Goal: Find specific page/section: Find specific page/section

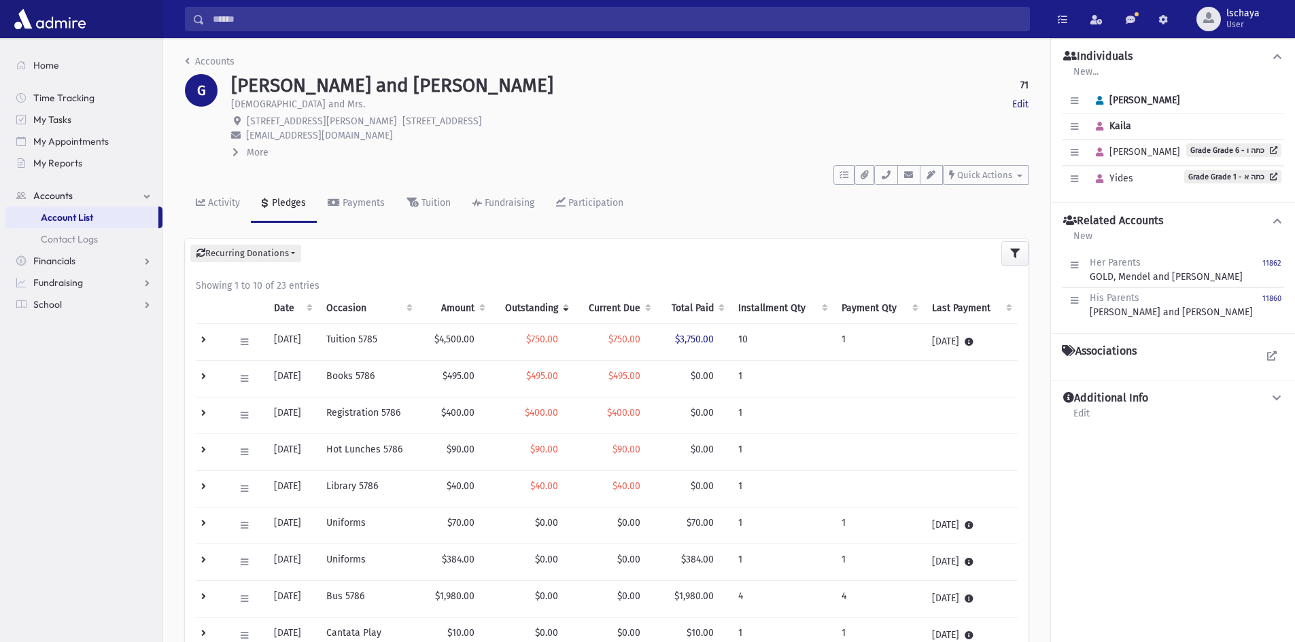
click at [281, 16] on input "Search" at bounding box center [617, 19] width 825 height 24
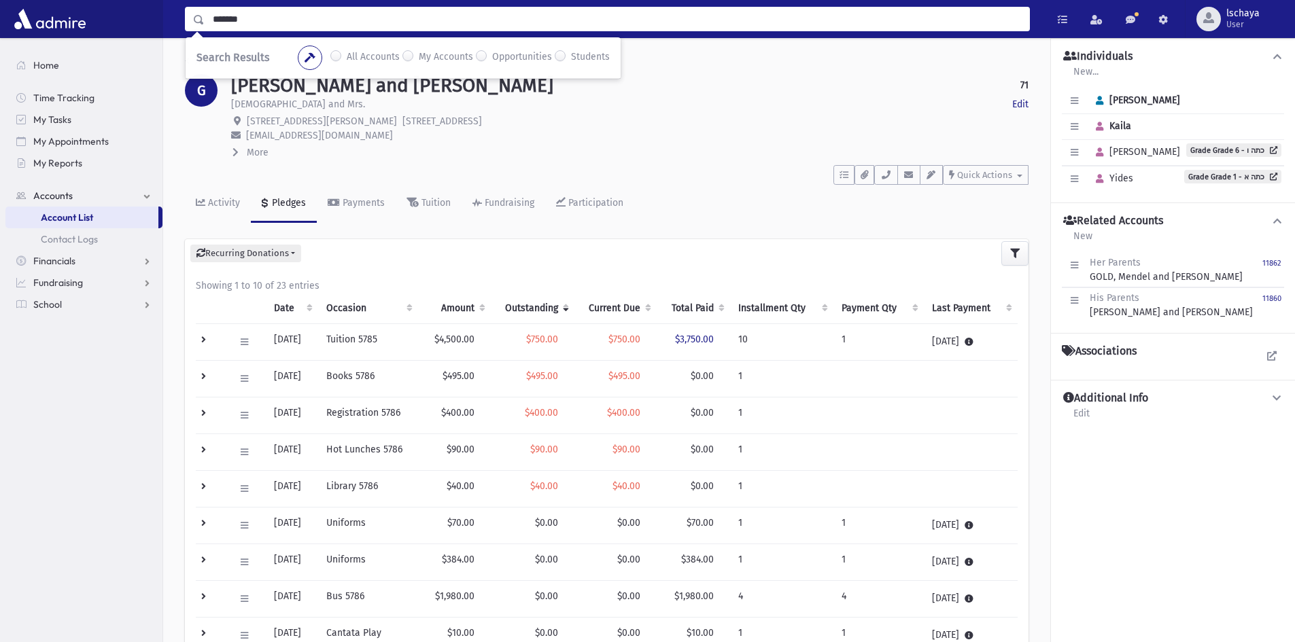
type input "*******"
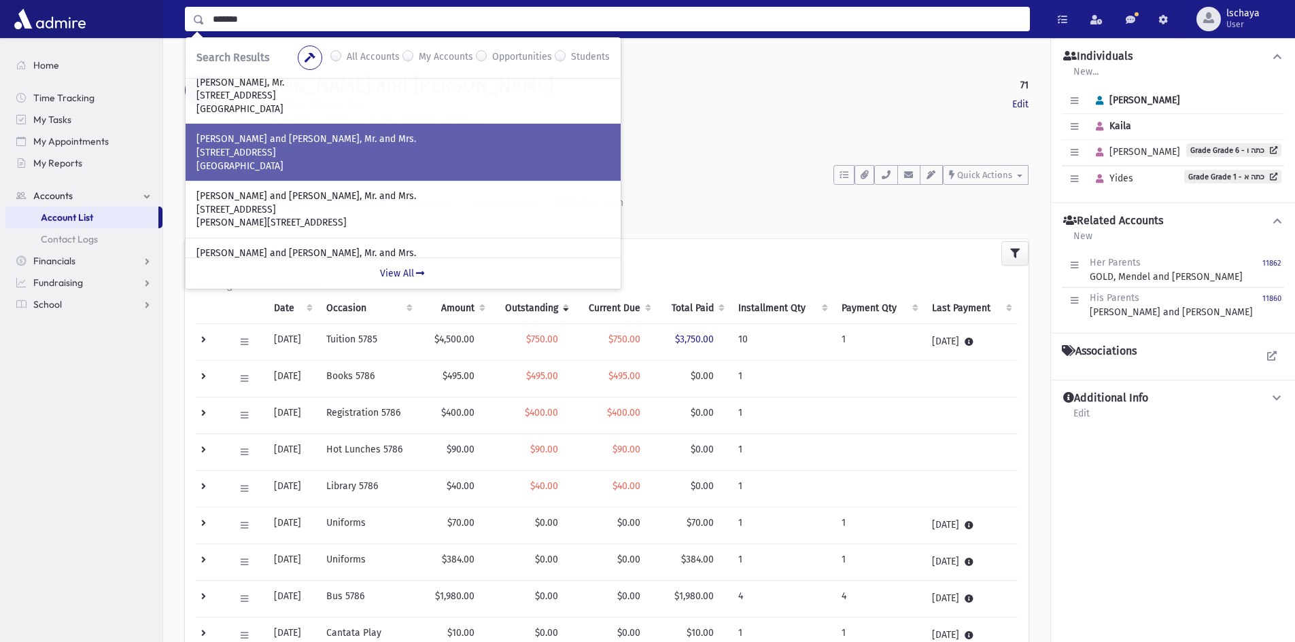
scroll to position [204, 0]
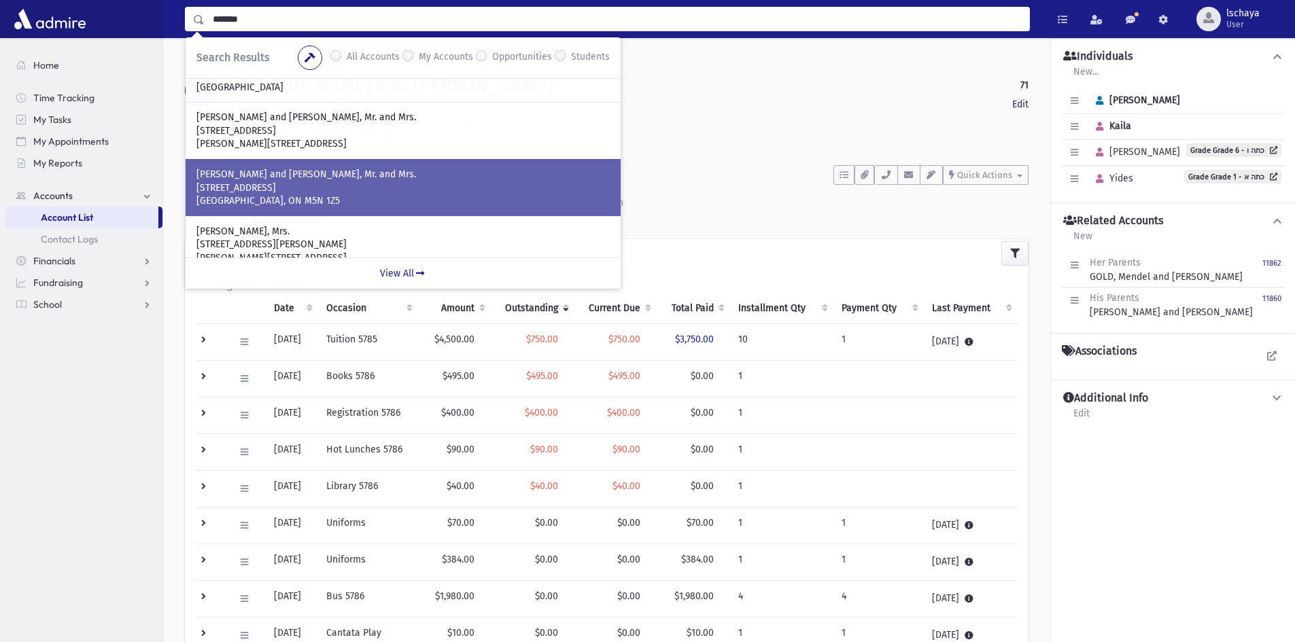
click at [308, 189] on p "16 Frontenac Ave" at bounding box center [402, 189] width 413 height 14
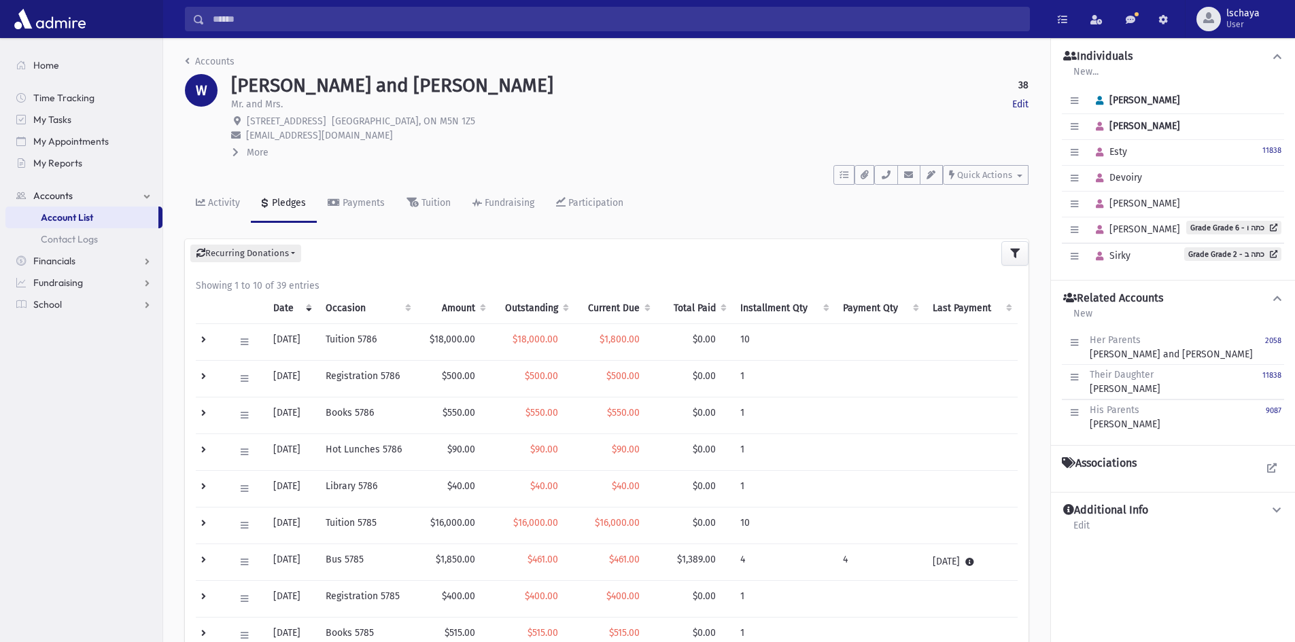
click at [539, 304] on th "Outstanding" at bounding box center [533, 308] width 83 height 31
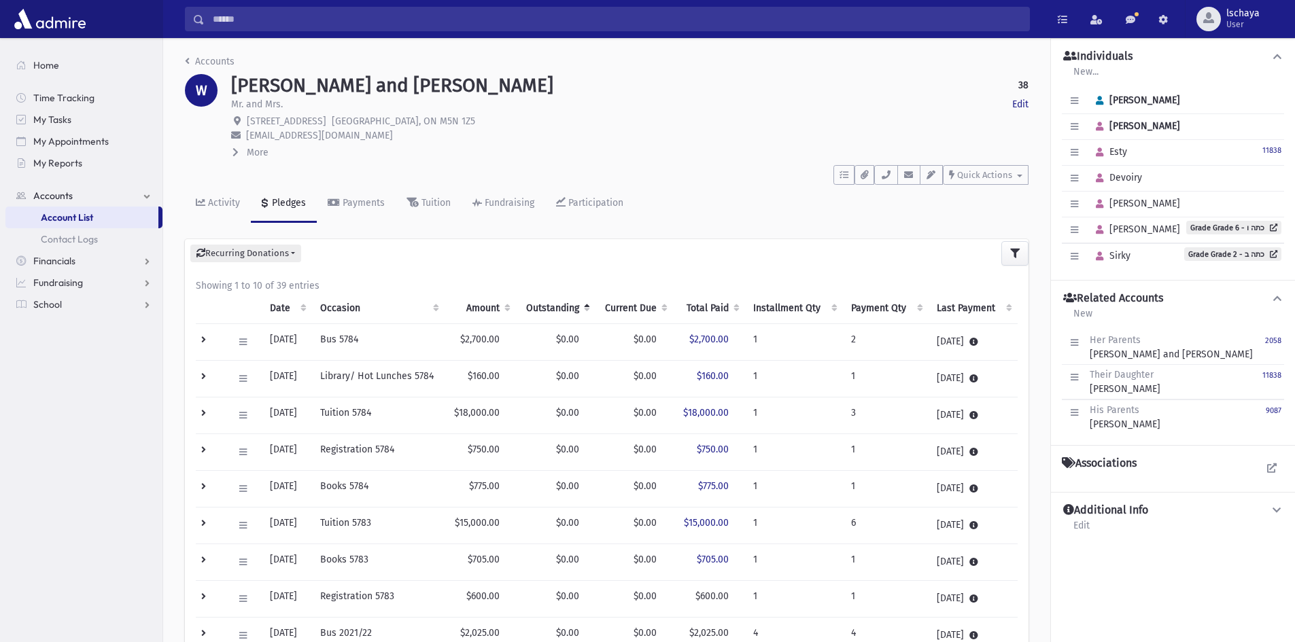
click at [539, 304] on th "Outstanding" at bounding box center [556, 308] width 80 height 31
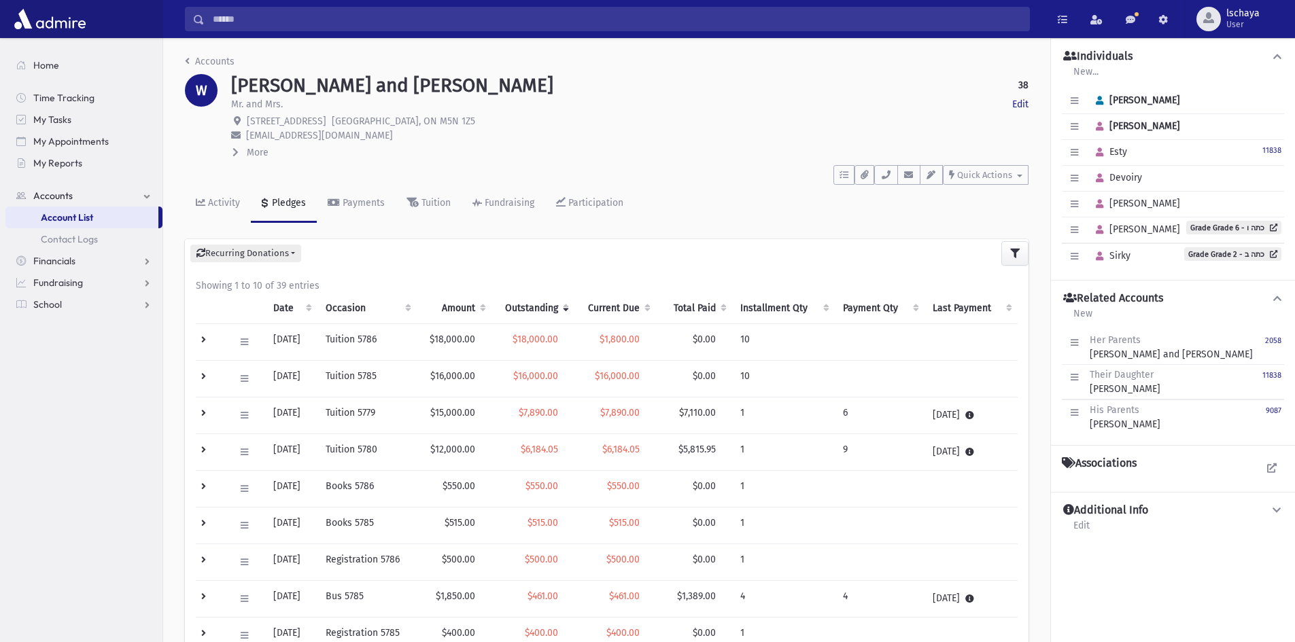
click at [254, 21] on input "Search" at bounding box center [617, 19] width 825 height 24
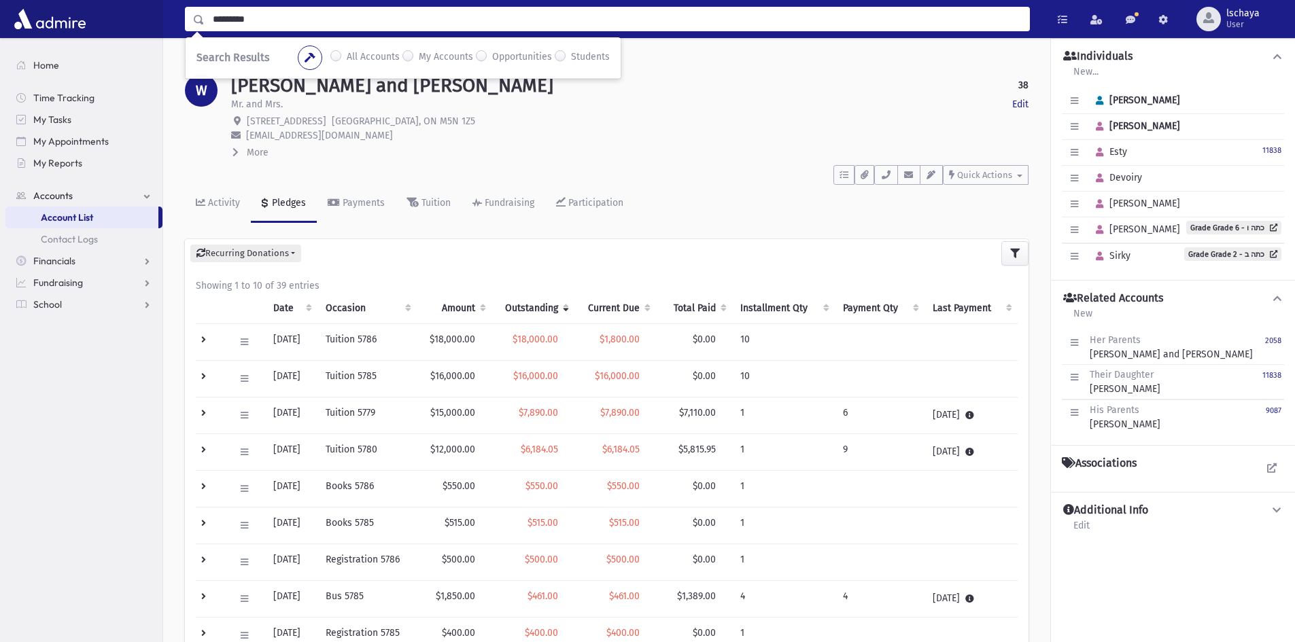
type input "*********"
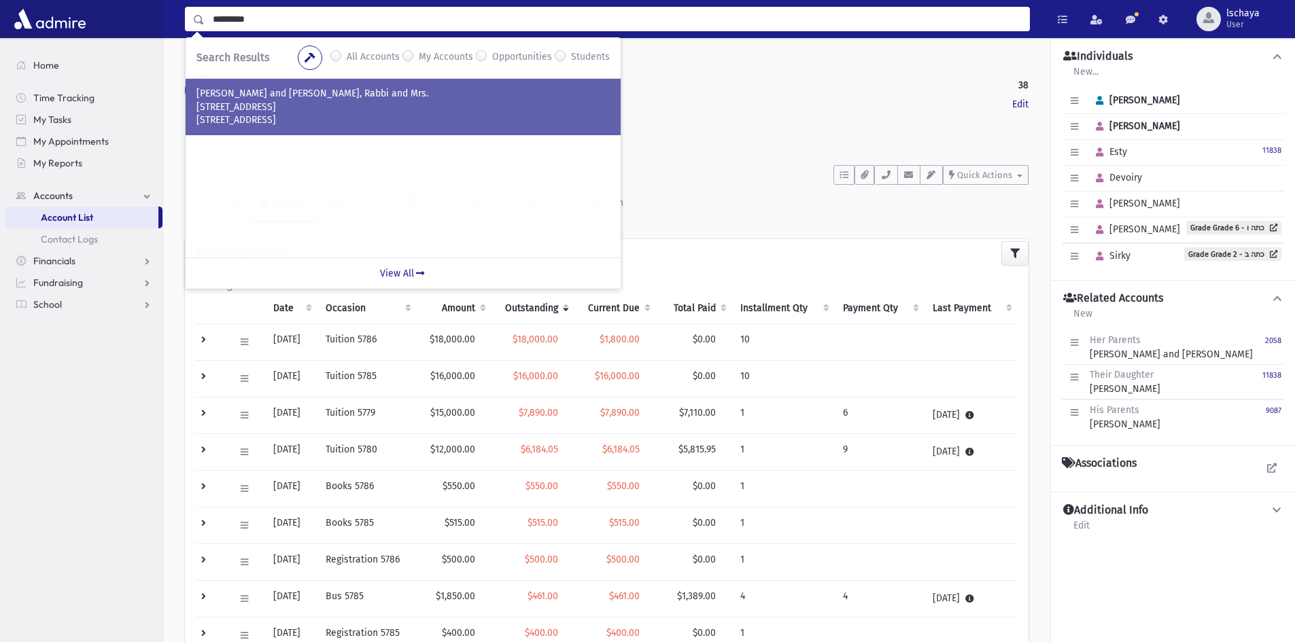
click at [277, 97] on p "GROSZ, Yoily and Malkie, Rabbi and Mrs." at bounding box center [402, 94] width 413 height 14
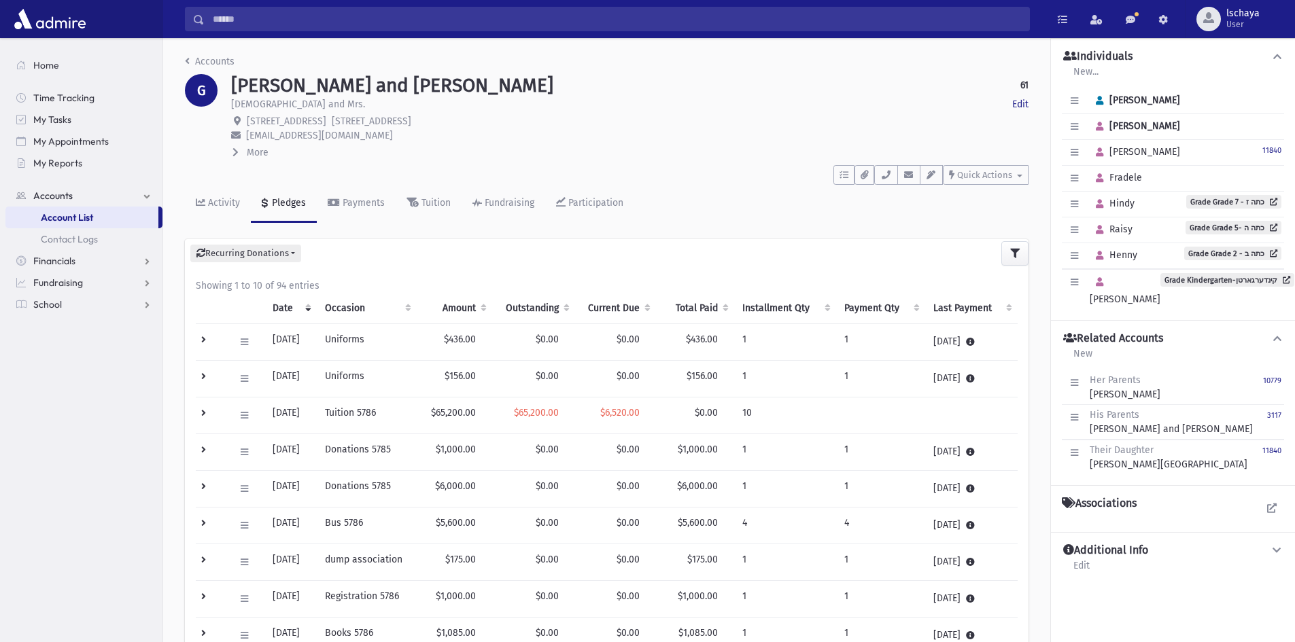
click at [555, 308] on th "Outstanding" at bounding box center [533, 308] width 82 height 31
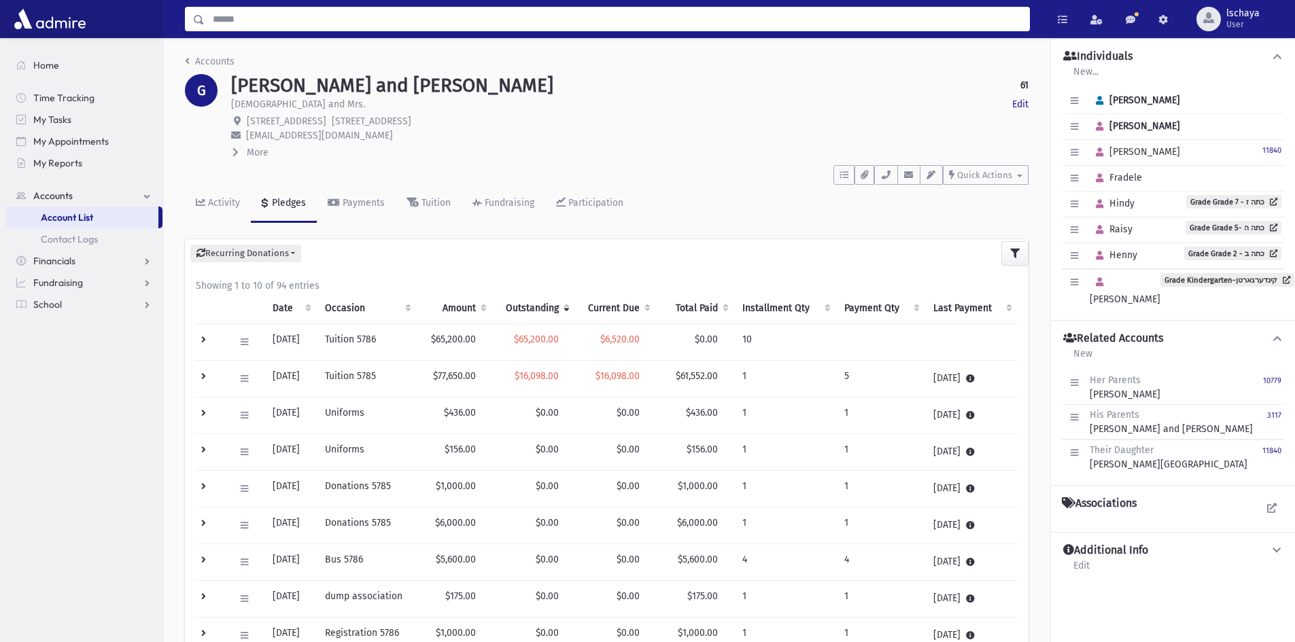
click at [277, 27] on input "Search" at bounding box center [617, 19] width 825 height 24
type input "*****"
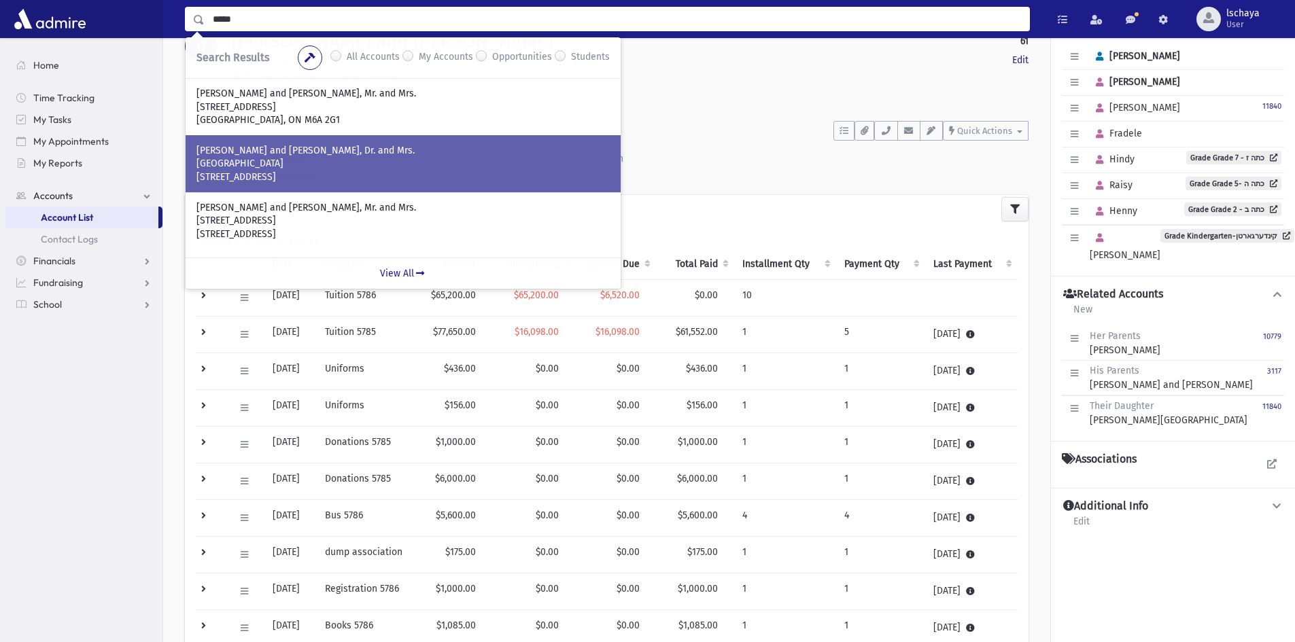
scroll to position [68, 0]
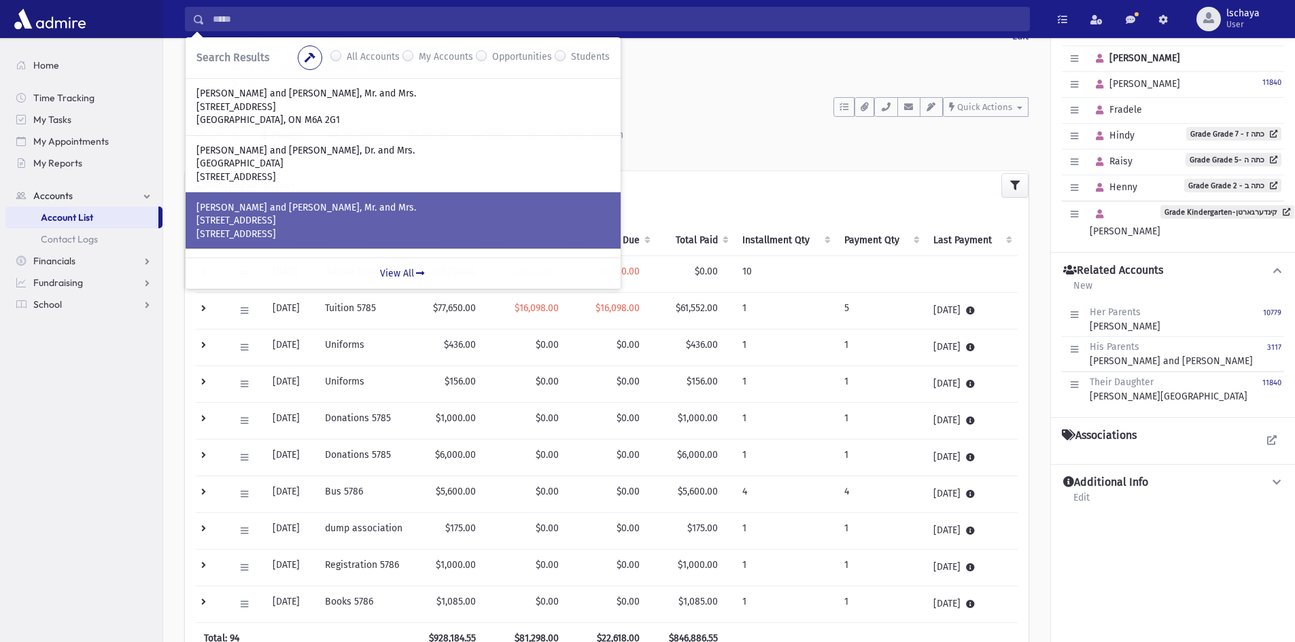
click at [294, 211] on p "NOVAK, Yaakov and Miriam, Mr. and Mrs." at bounding box center [402, 208] width 413 height 14
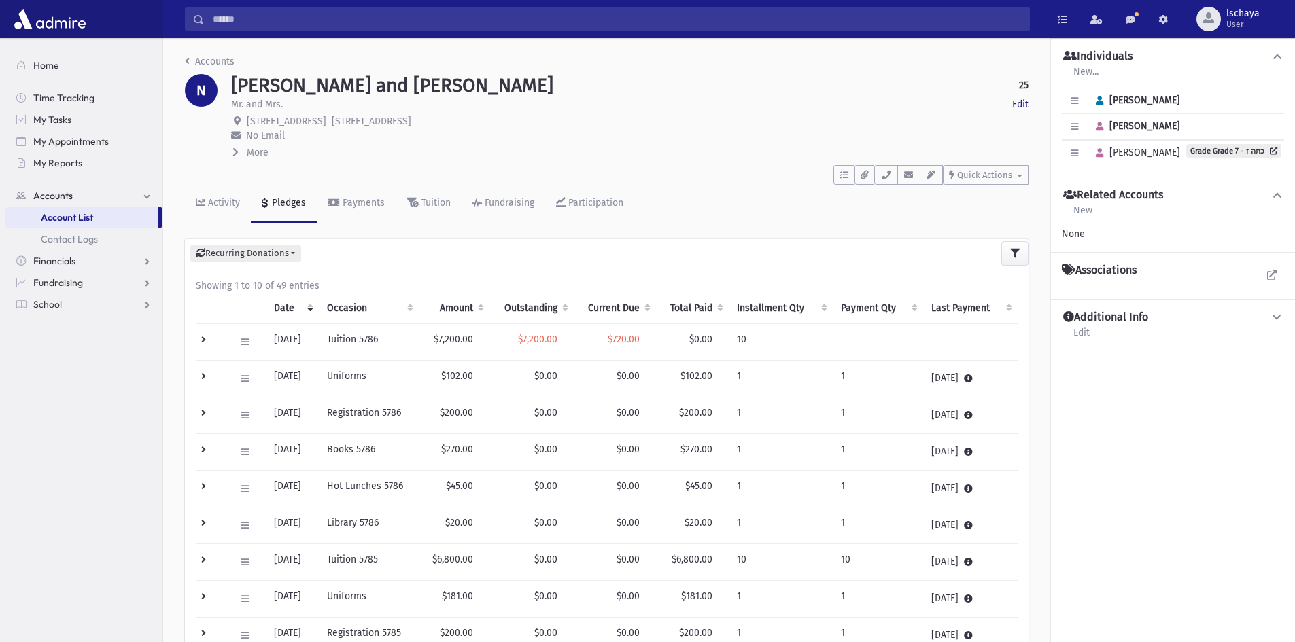
click at [541, 310] on th "Outstanding" at bounding box center [532, 308] width 84 height 31
click at [396, 307] on th "Occasion" at bounding box center [369, 308] width 100 height 31
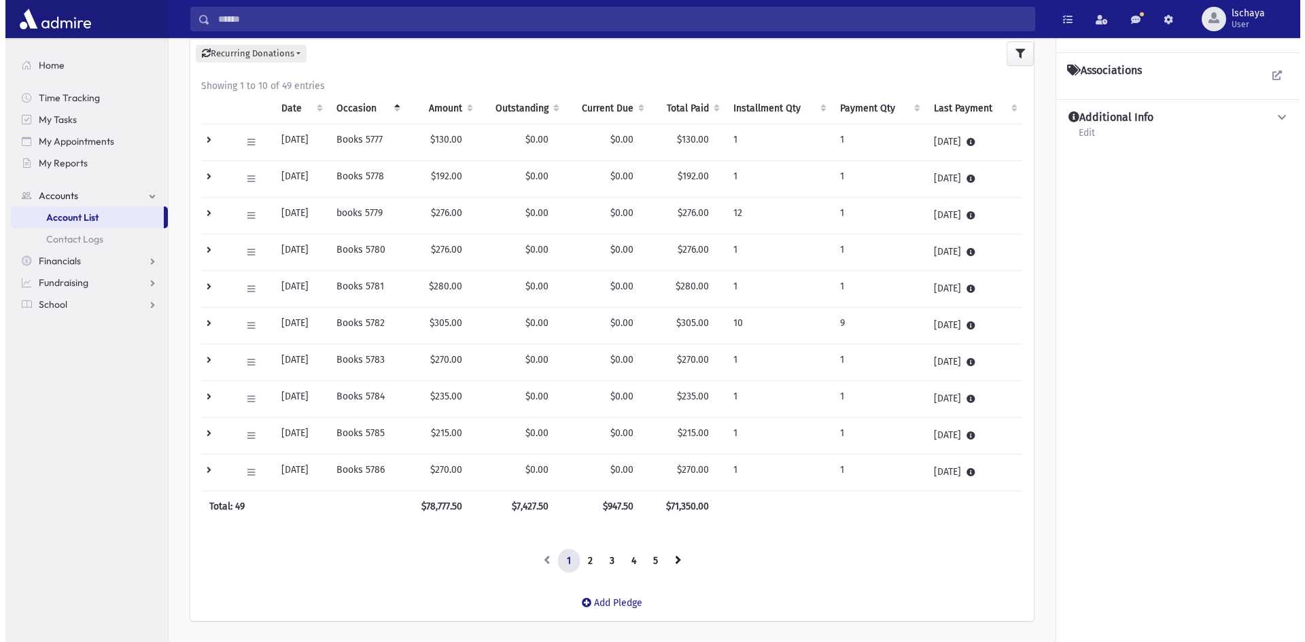
scroll to position [204, 0]
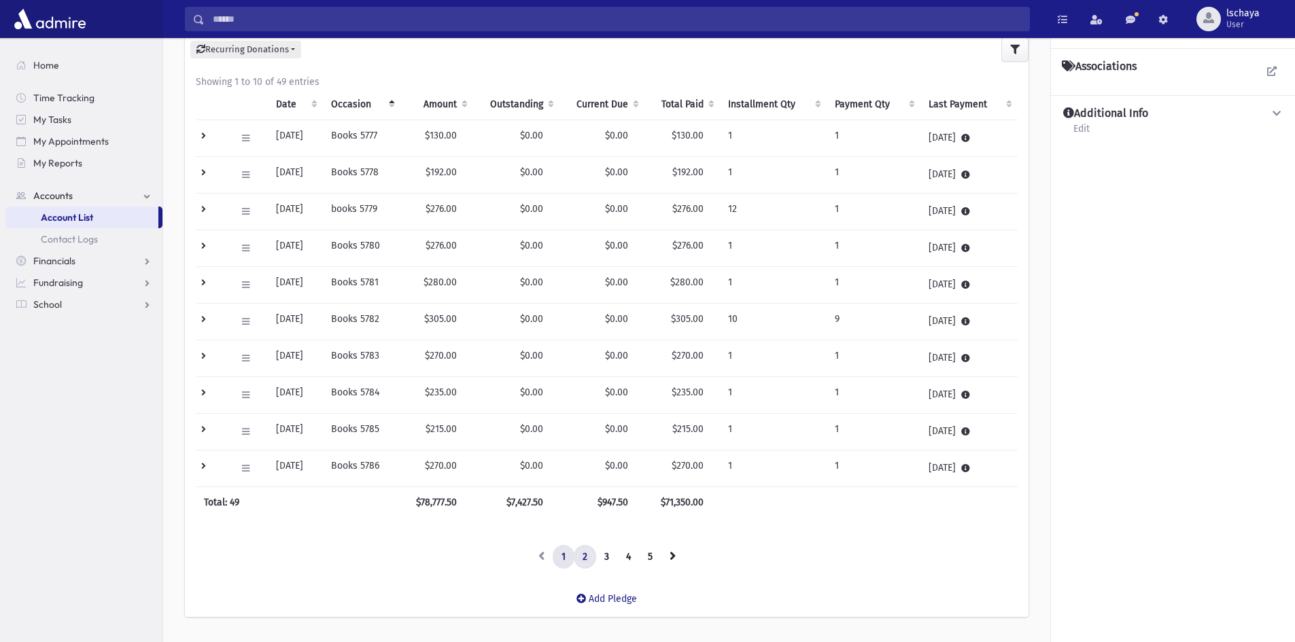
click at [586, 556] on link "2" at bounding box center [585, 557] width 22 height 24
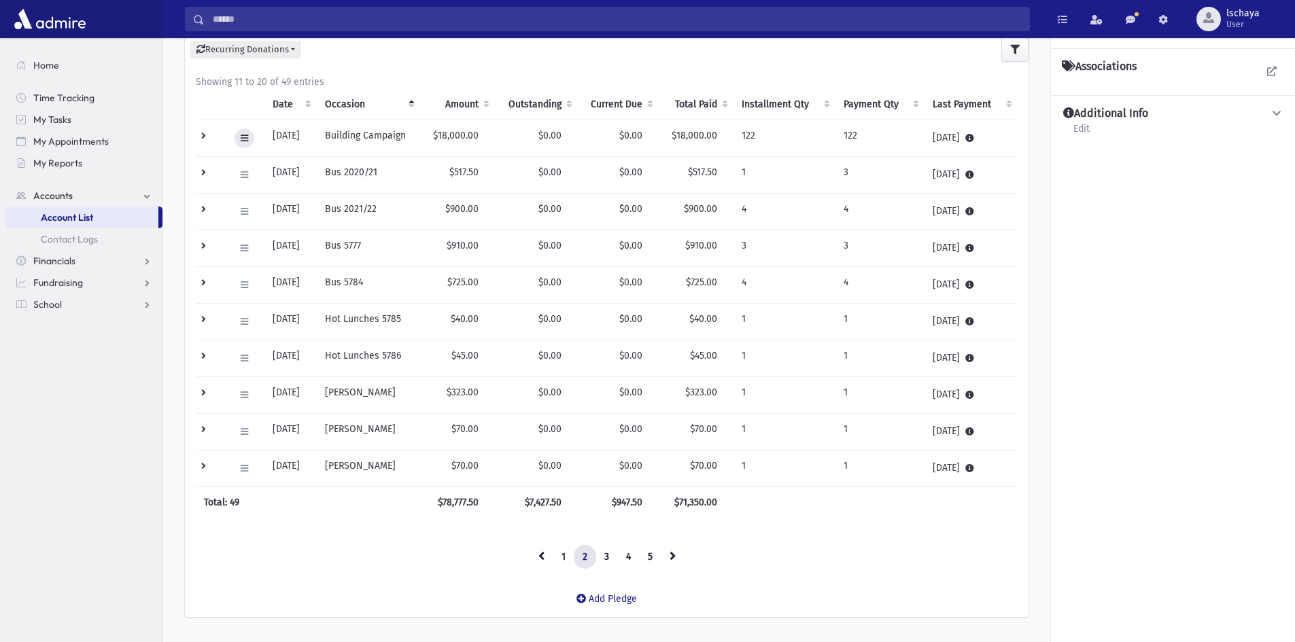
click at [245, 137] on icon at bounding box center [244, 138] width 7 height 9
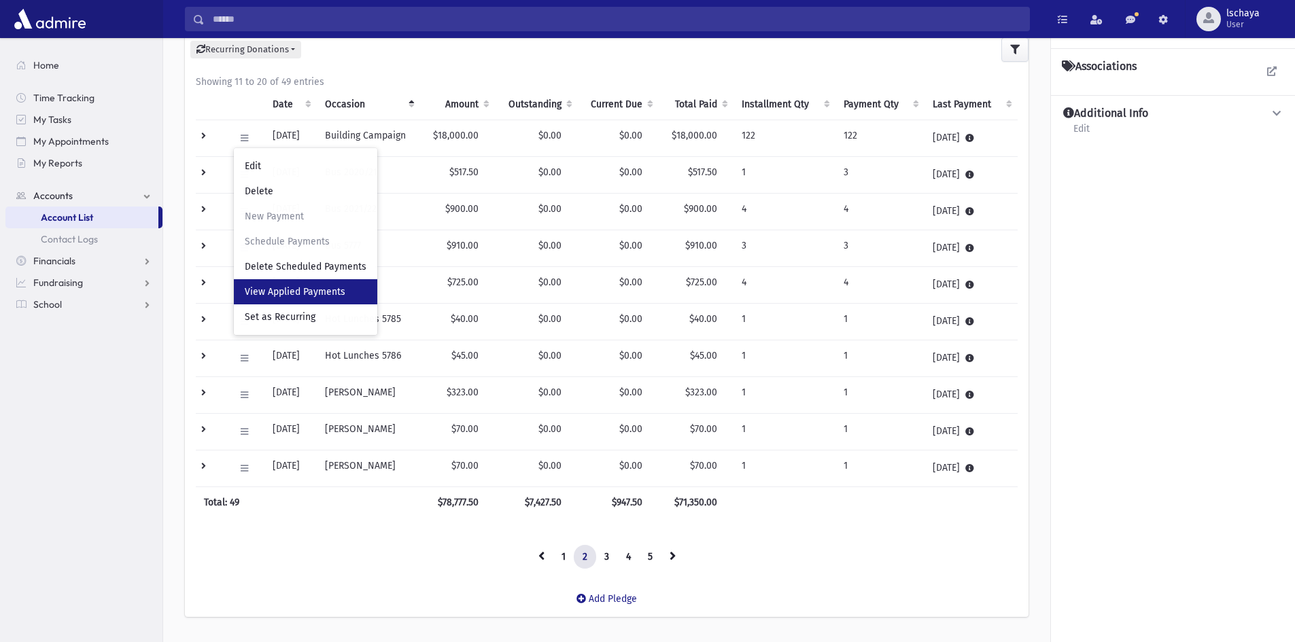
click at [290, 286] on span "View Applied Payments" at bounding box center [295, 292] width 101 height 12
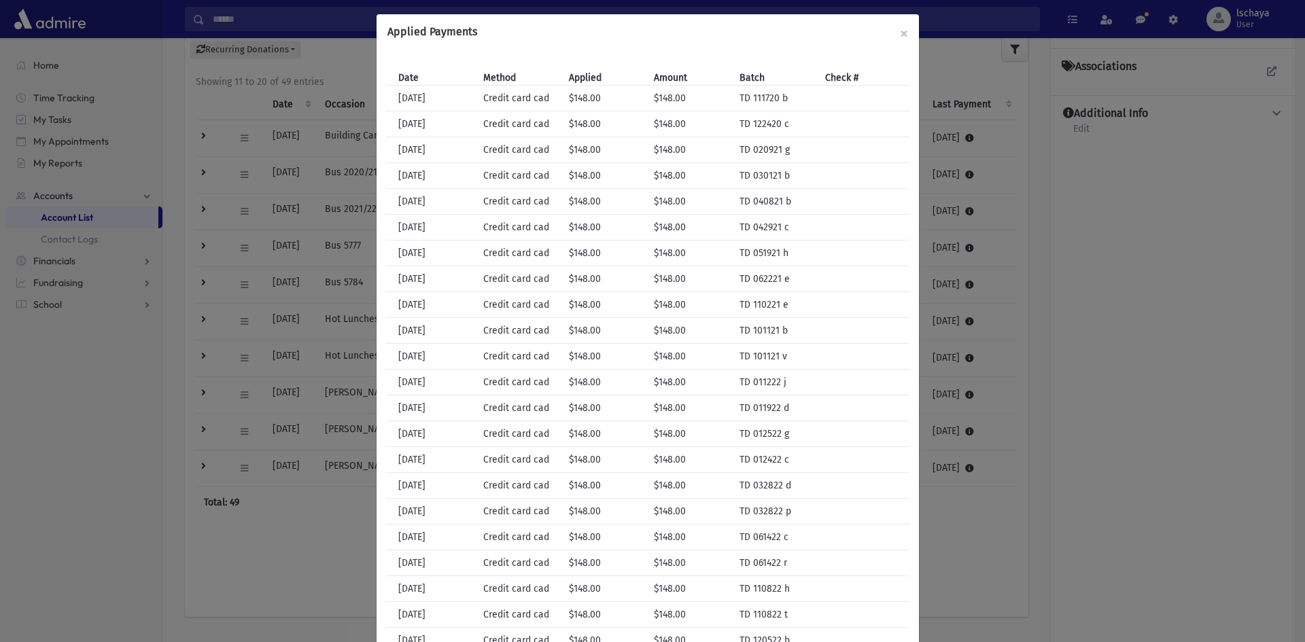
scroll to position [0, 0]
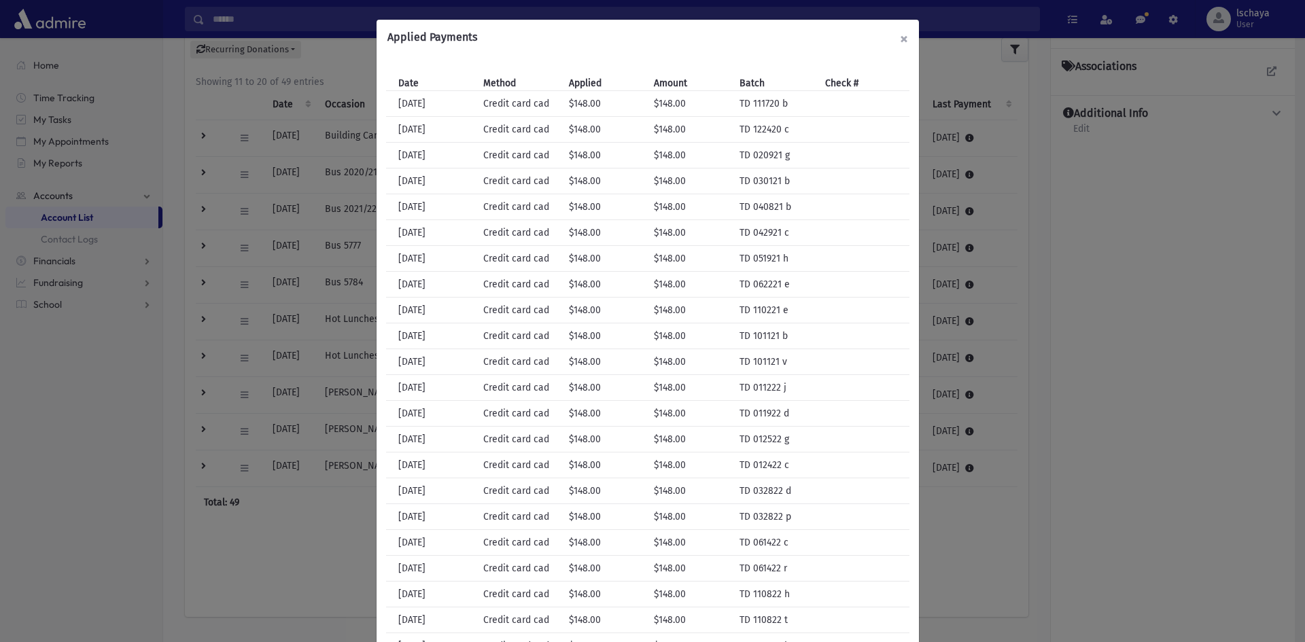
click at [900, 37] on button "×" at bounding box center [904, 39] width 30 height 38
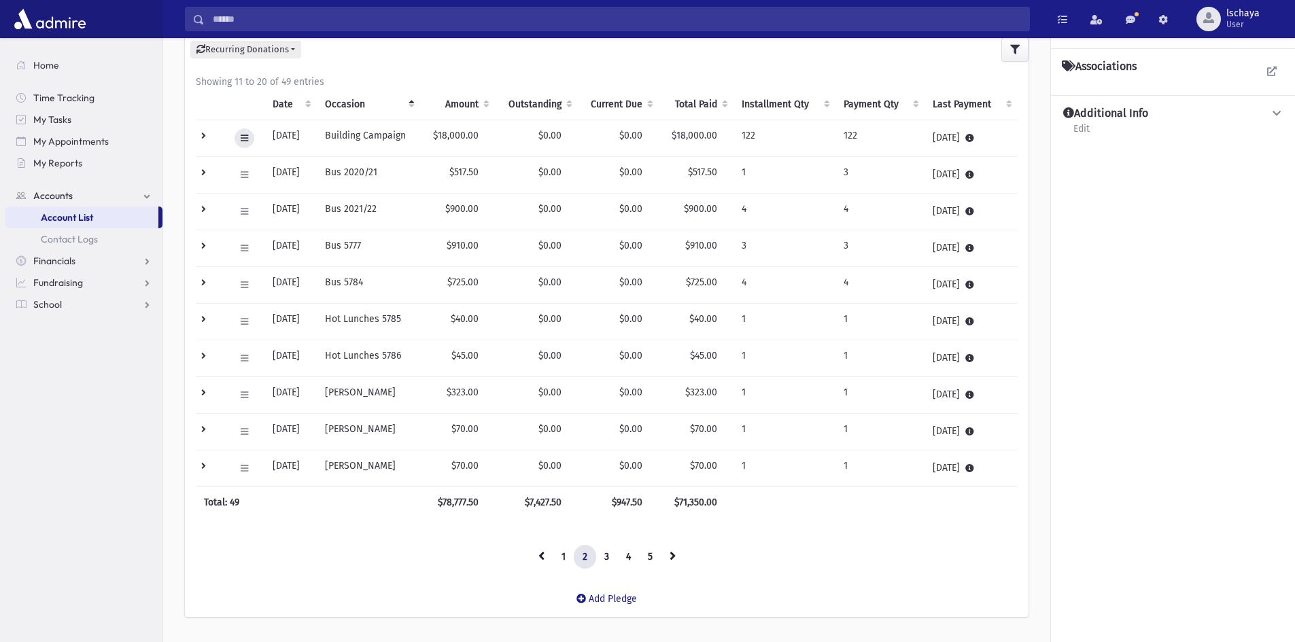
click at [245, 136] on icon at bounding box center [244, 138] width 7 height 9
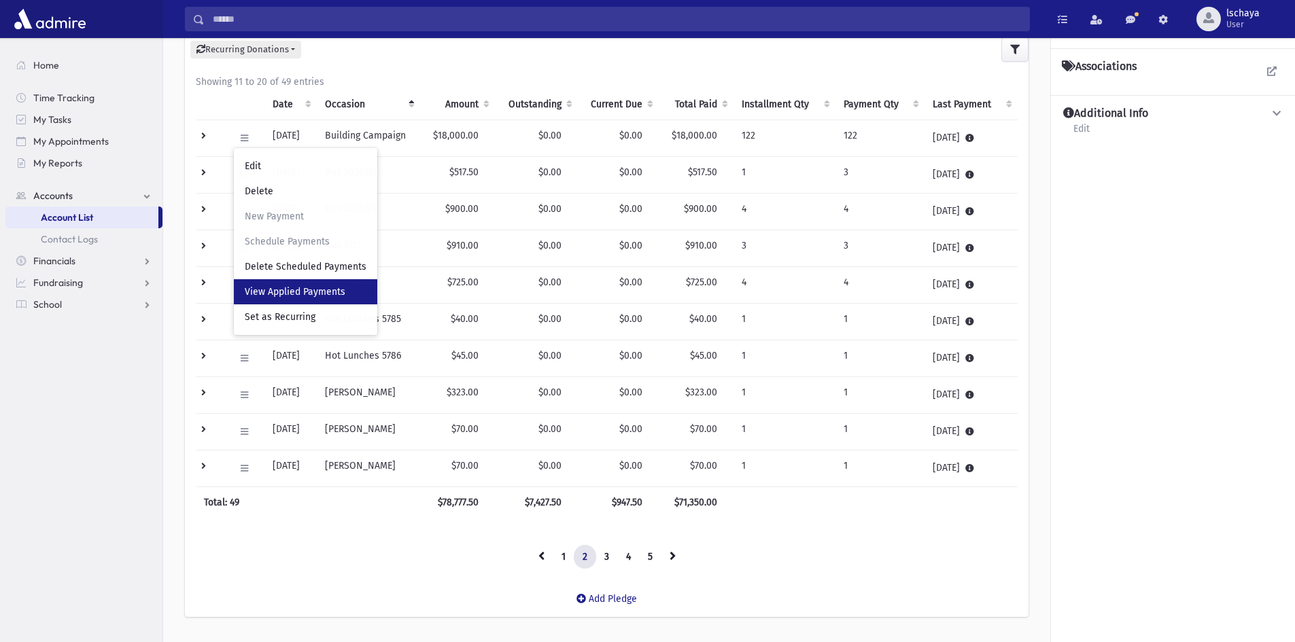
click at [287, 292] on span "View Applied Payments" at bounding box center [295, 292] width 101 height 12
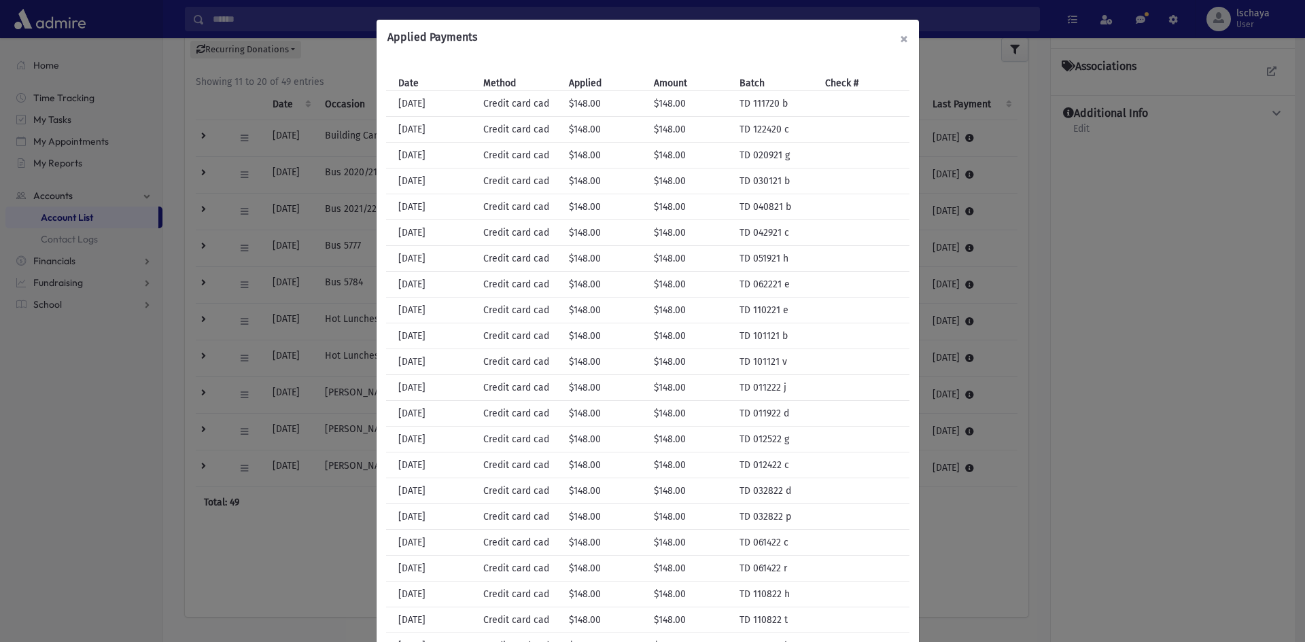
click at [902, 38] on button "×" at bounding box center [904, 39] width 30 height 38
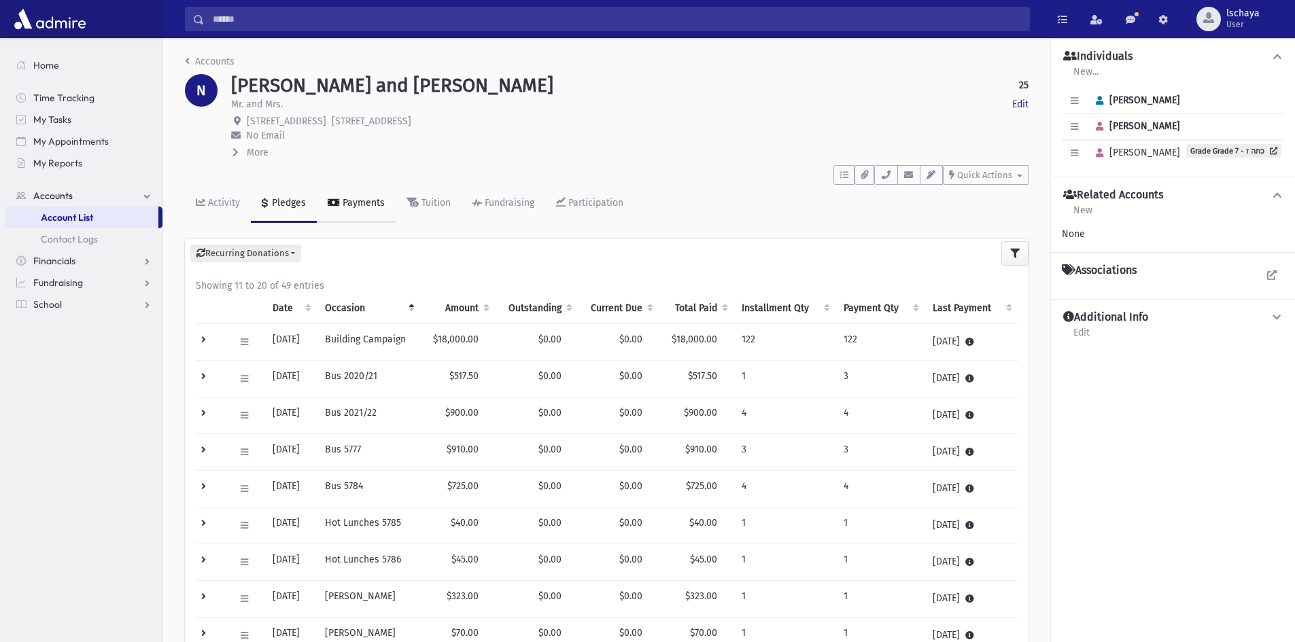
click at [377, 201] on div "Payments" at bounding box center [362, 203] width 45 height 12
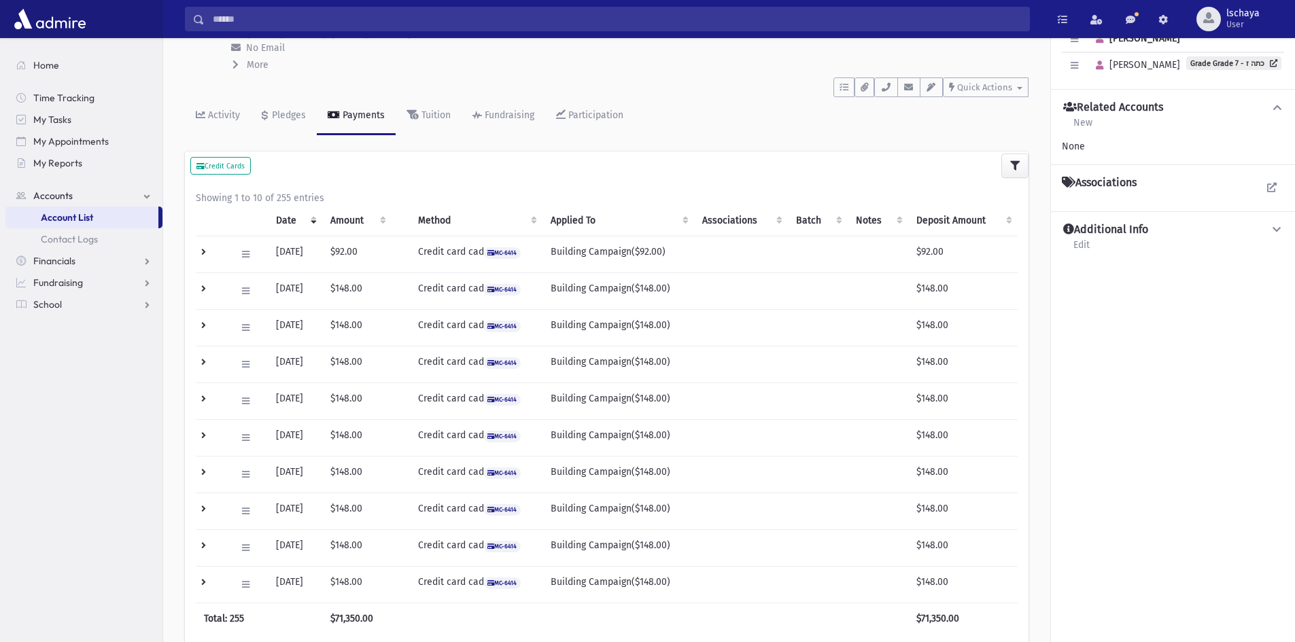
scroll to position [239, 0]
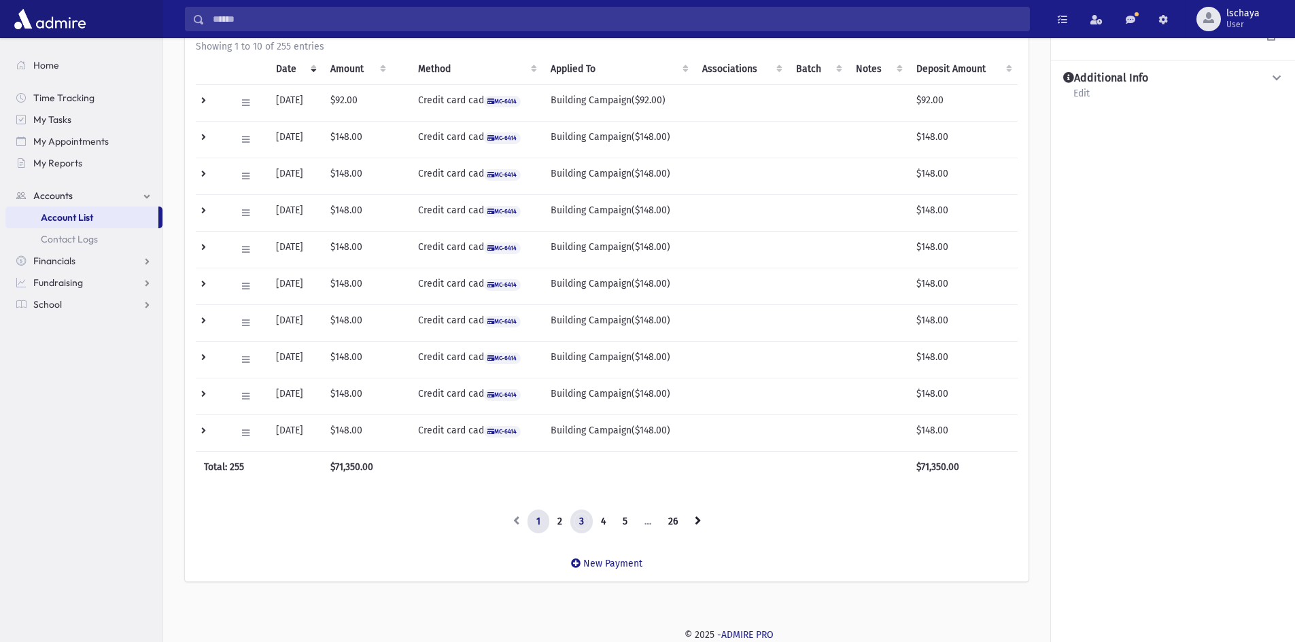
click at [577, 524] on link "3" at bounding box center [581, 522] width 22 height 24
click at [630, 525] on link "5" at bounding box center [625, 522] width 22 height 24
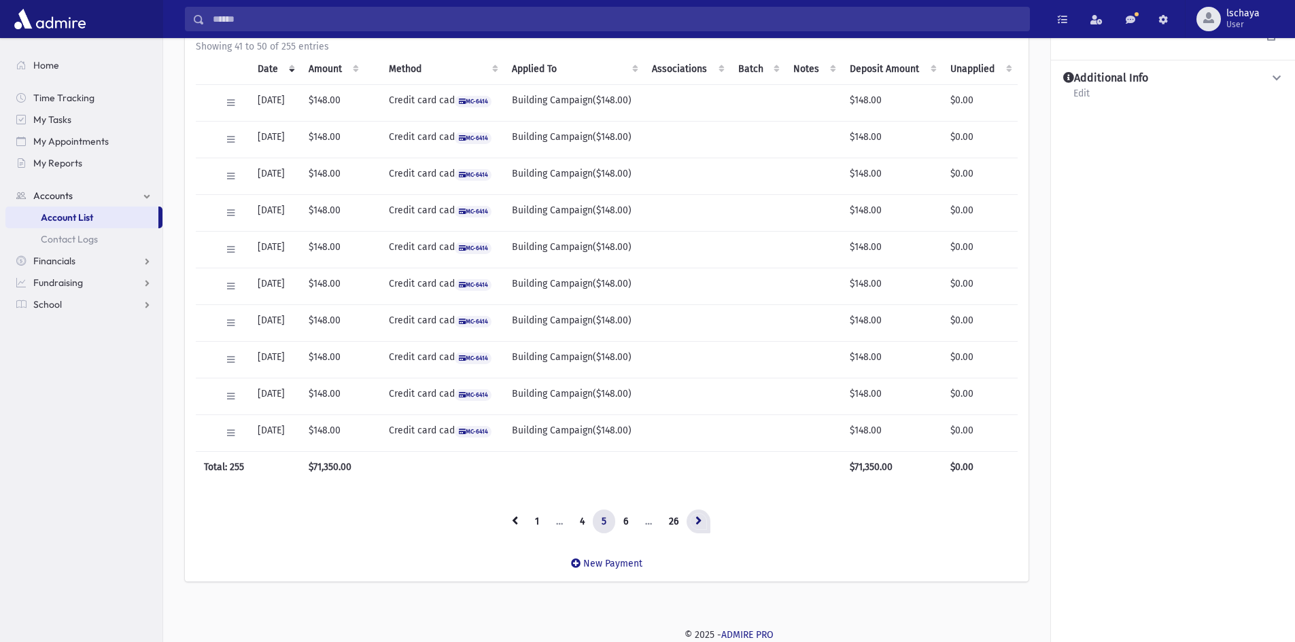
click at [696, 519] on link at bounding box center [699, 522] width 24 height 24
click at [696, 519] on icon at bounding box center [699, 521] width 6 height 10
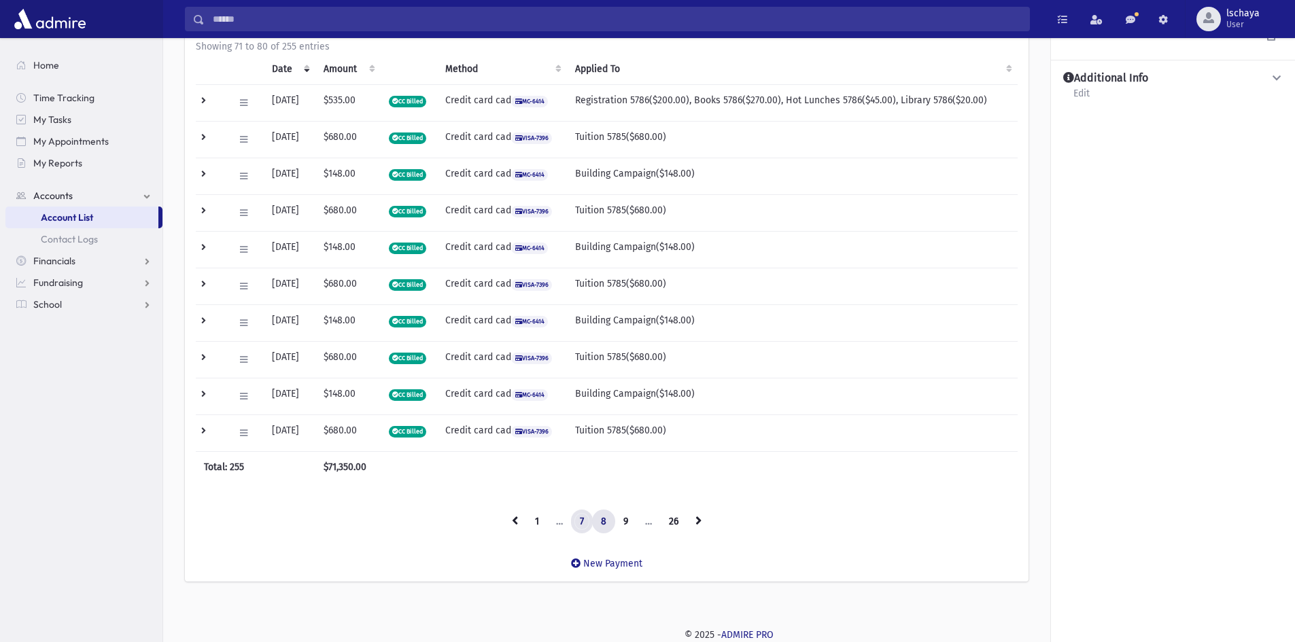
click at [586, 521] on link "7" at bounding box center [582, 522] width 22 height 24
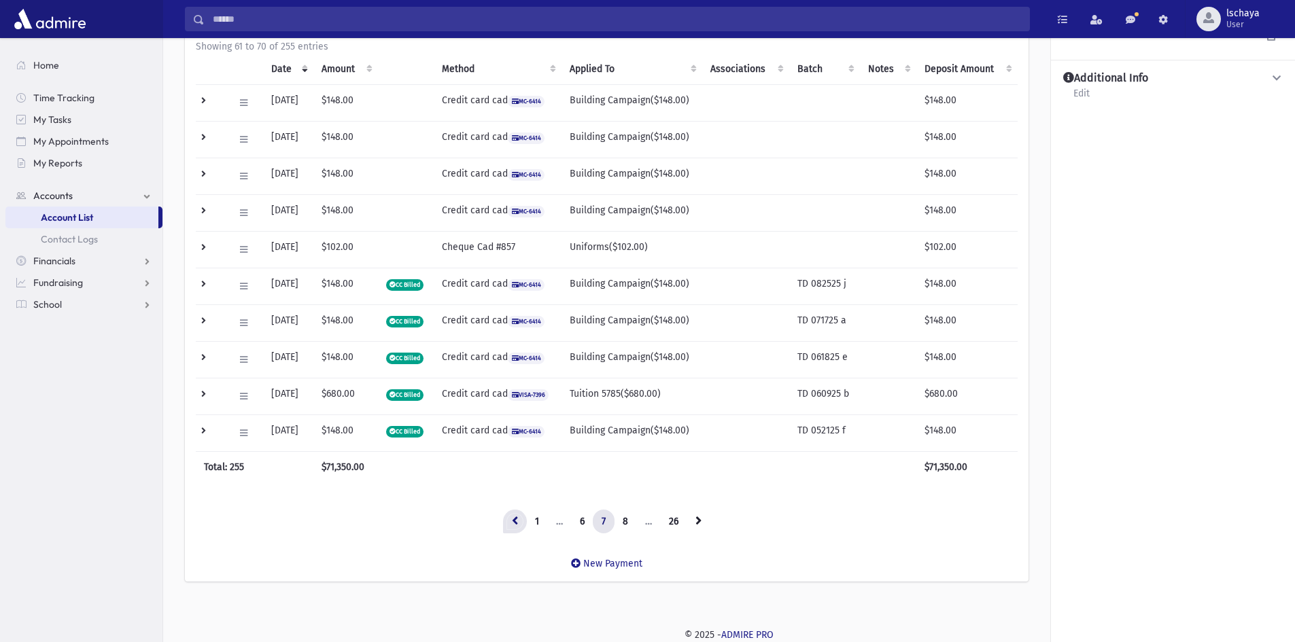
click at [519, 524] on link at bounding box center [515, 522] width 24 height 24
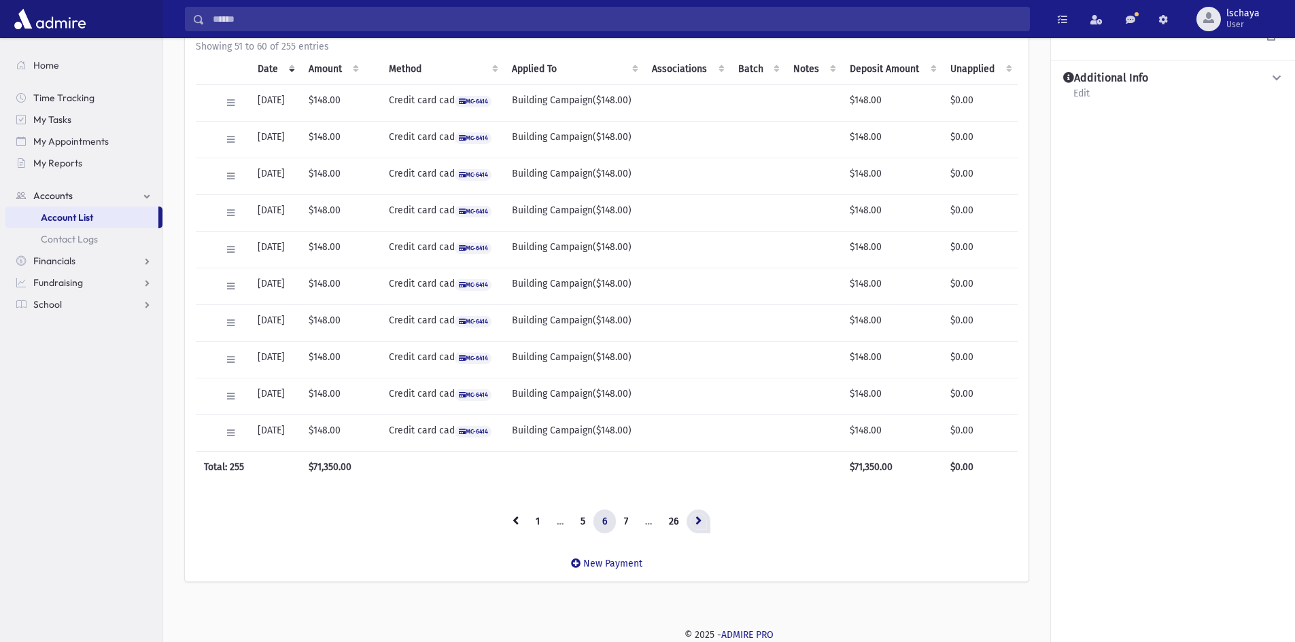
click at [706, 517] on link at bounding box center [699, 522] width 24 height 24
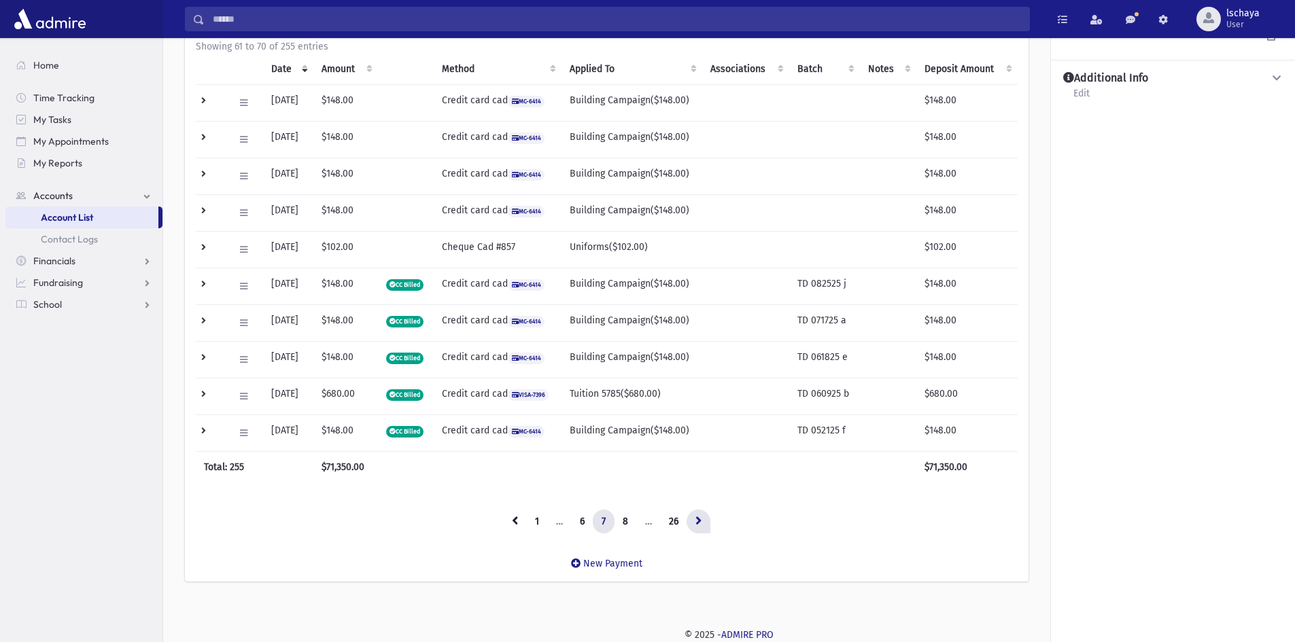
click at [706, 517] on link at bounding box center [699, 522] width 24 height 24
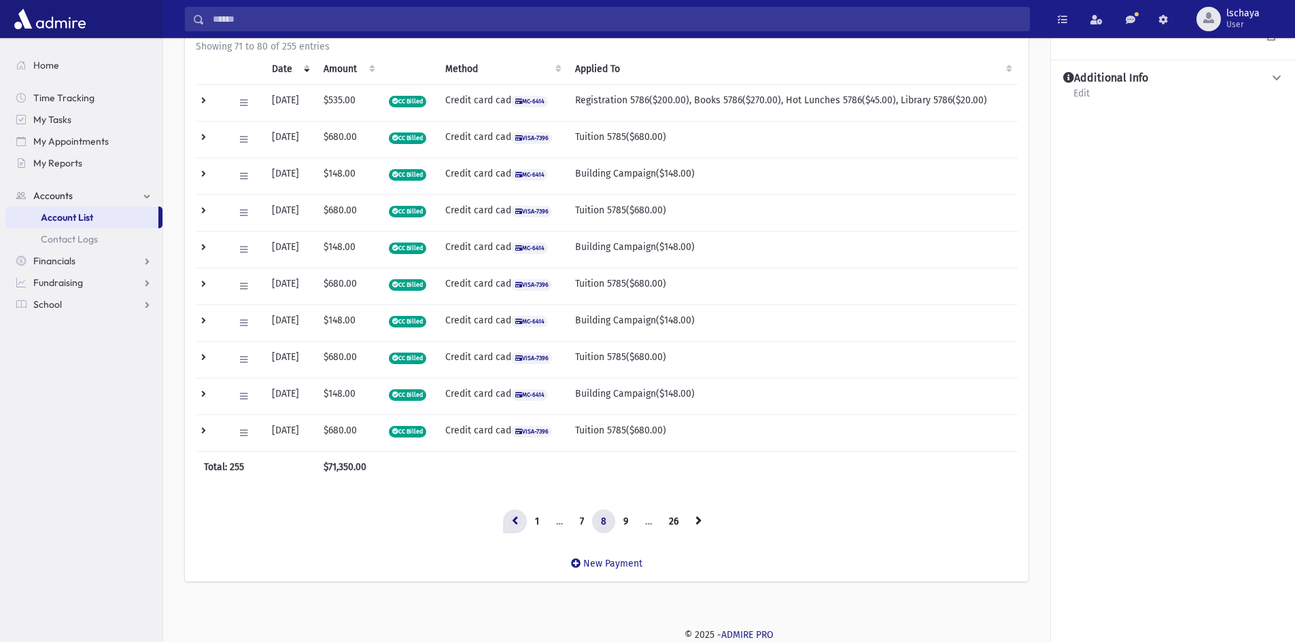
click at [516, 521] on icon at bounding box center [515, 521] width 6 height 10
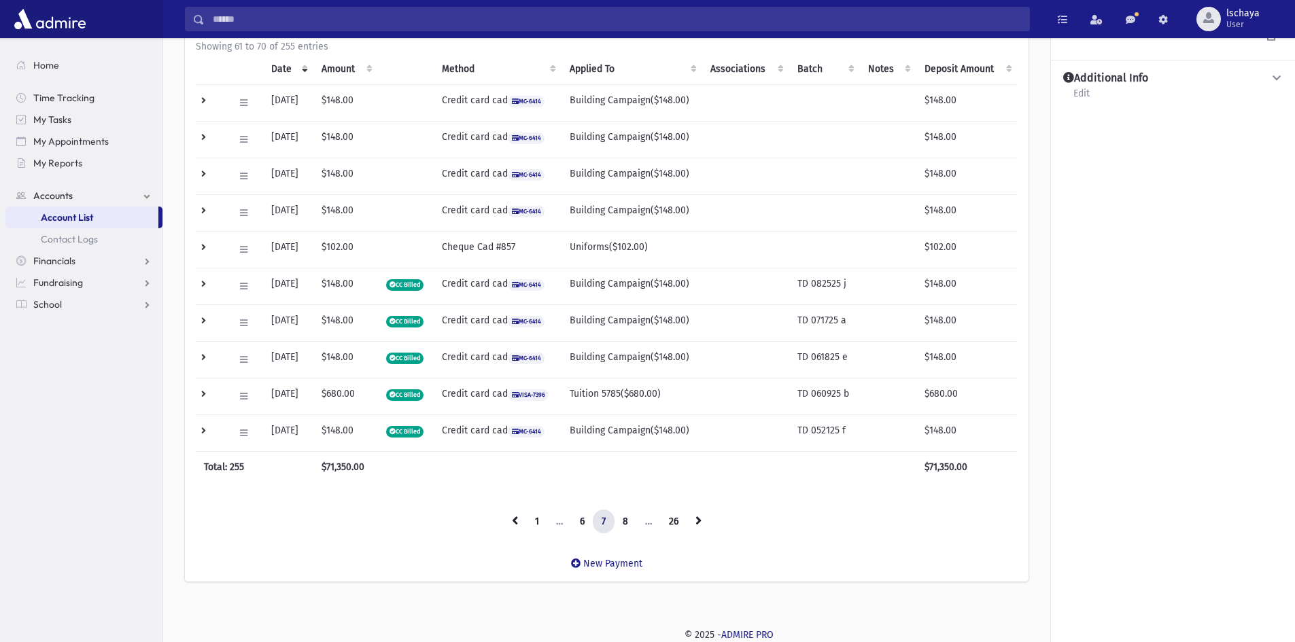
click at [516, 521] on icon at bounding box center [515, 521] width 6 height 10
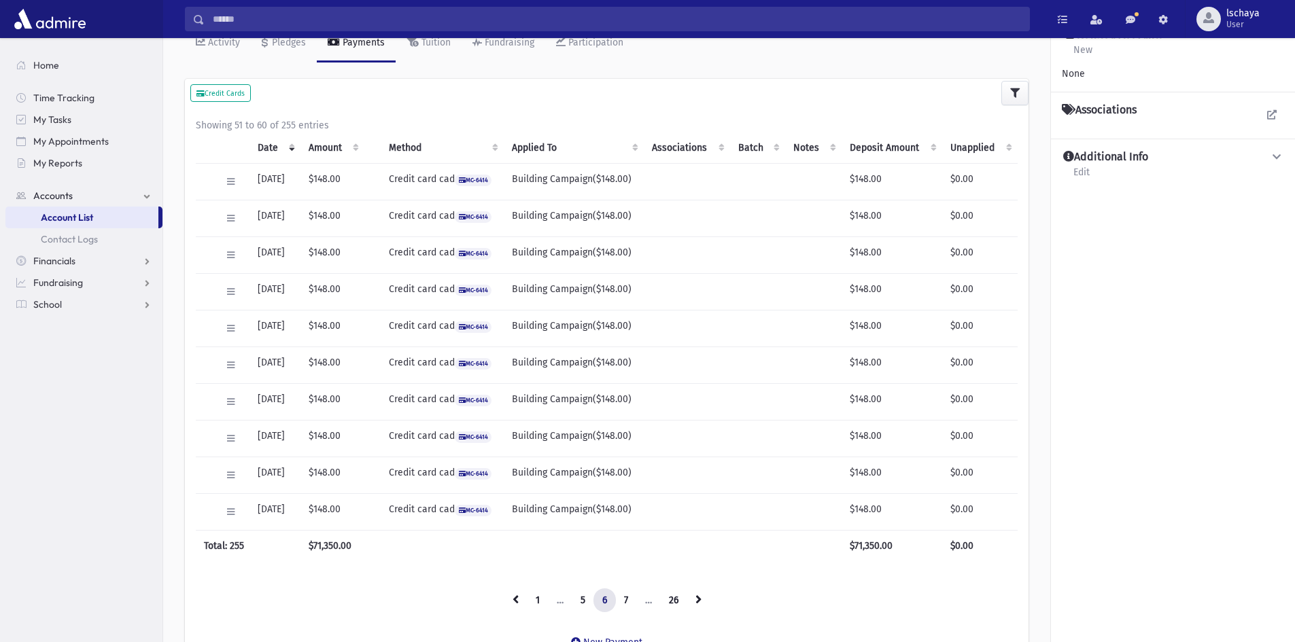
scroll to position [0, 0]
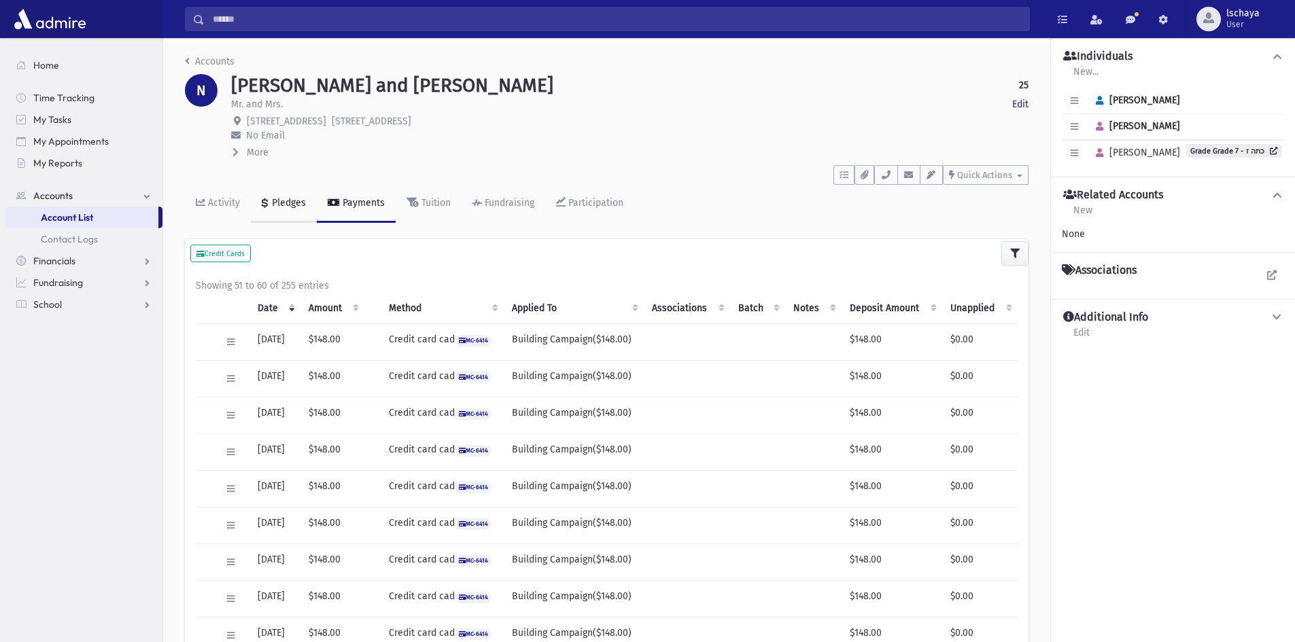
click at [264, 201] on icon at bounding box center [265, 202] width 7 height 10
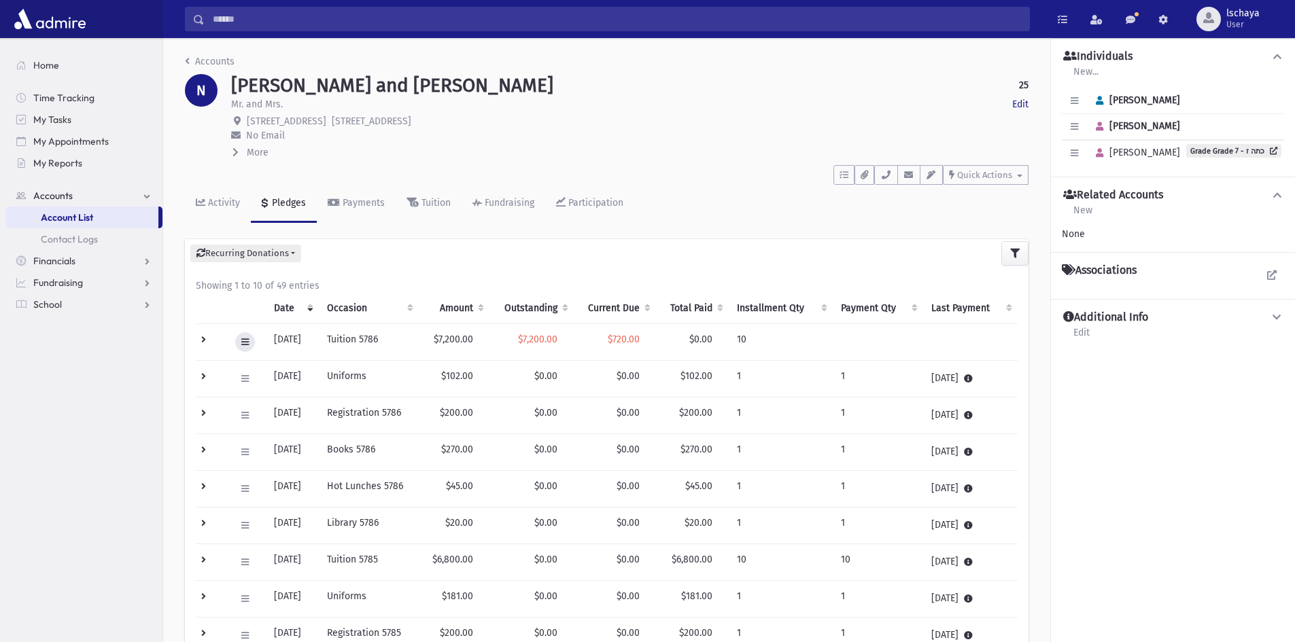
click at [243, 344] on icon at bounding box center [244, 342] width 7 height 9
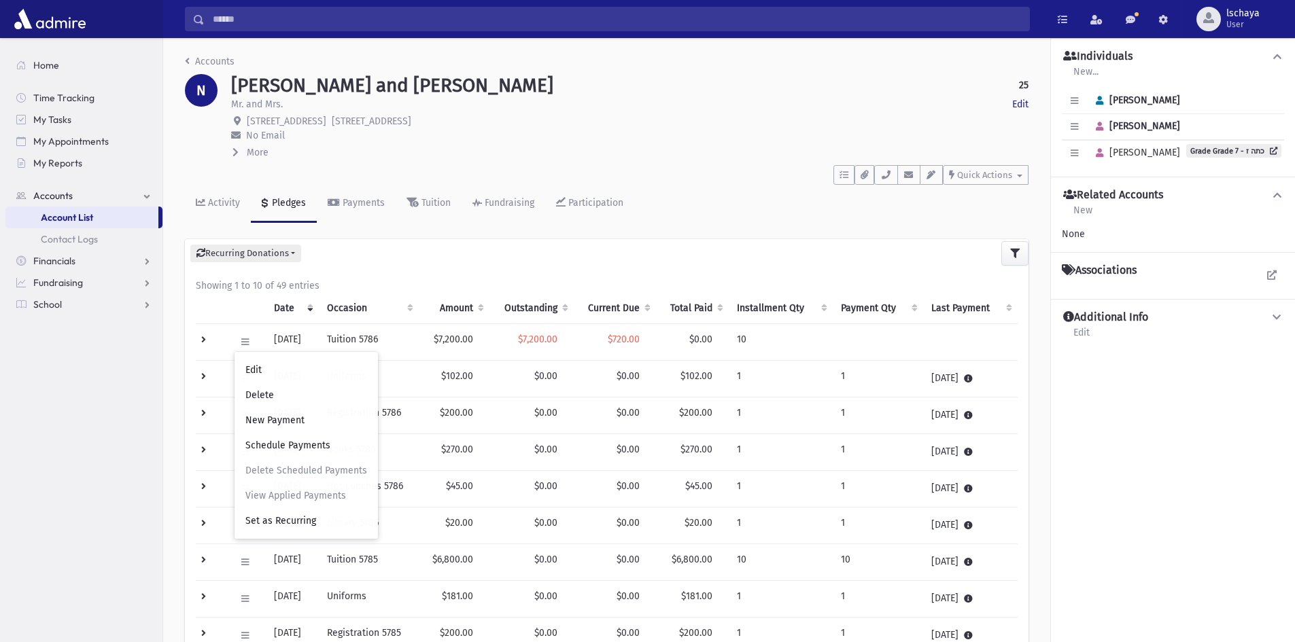
click at [363, 258] on div "Recurring Donations List New" at bounding box center [607, 253] width 844 height 29
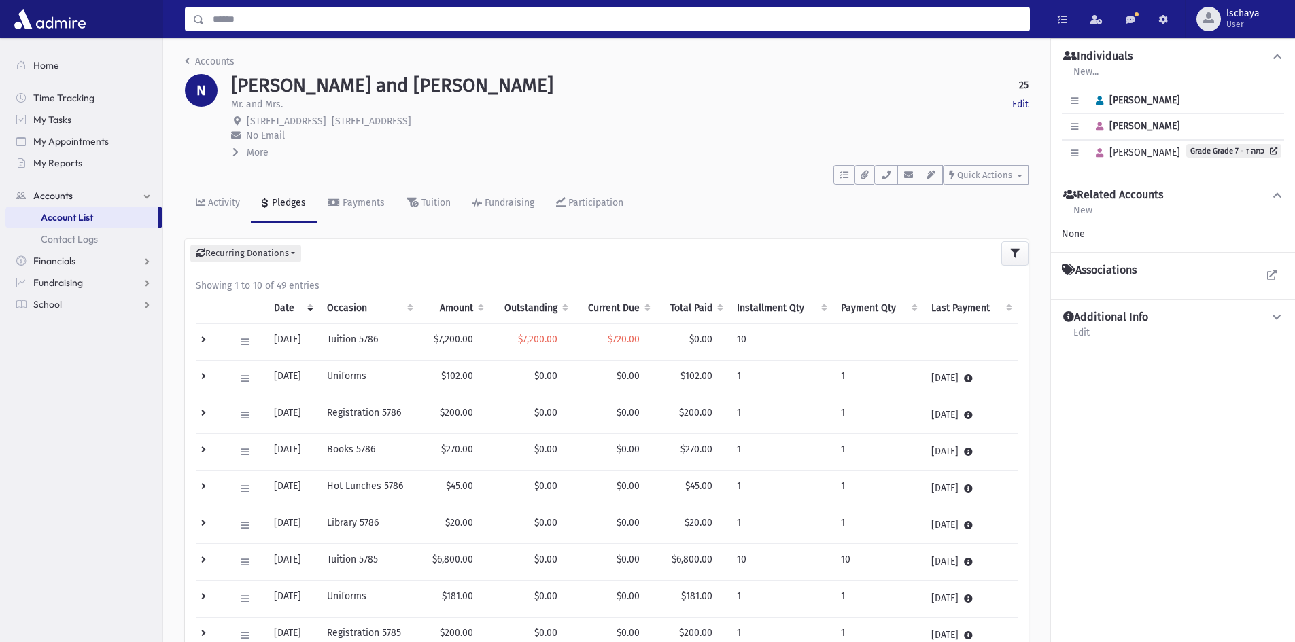
click at [275, 14] on input "Search" at bounding box center [617, 19] width 825 height 24
type input "**********"
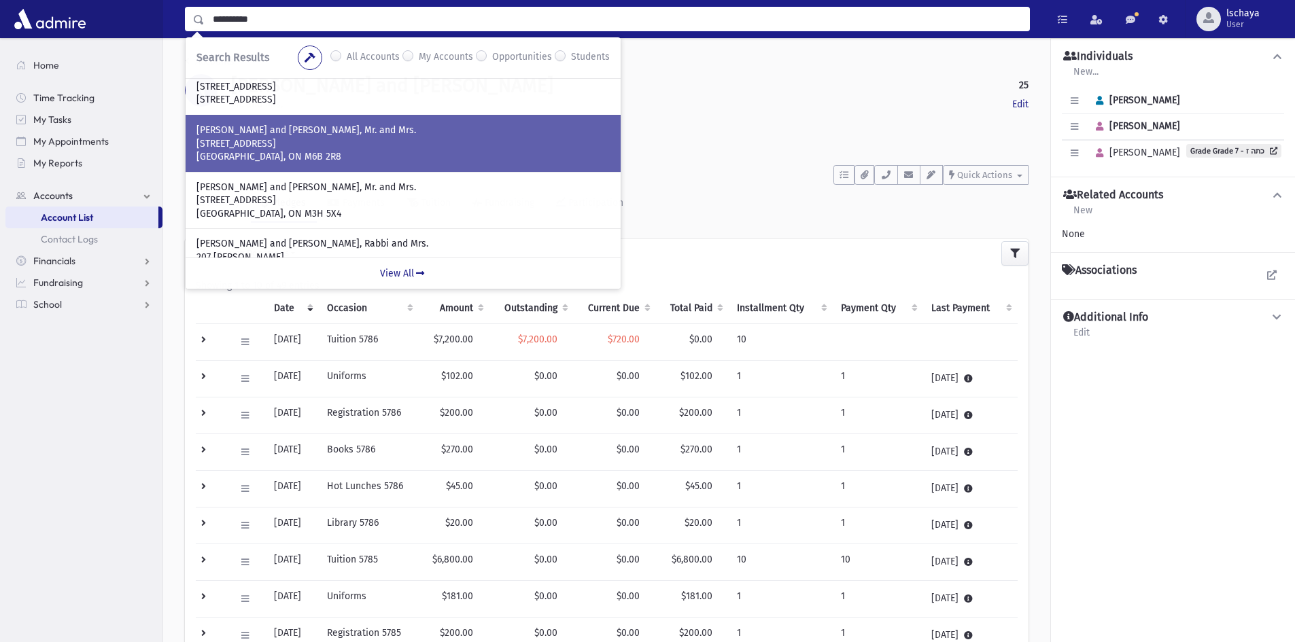
scroll to position [272, 0]
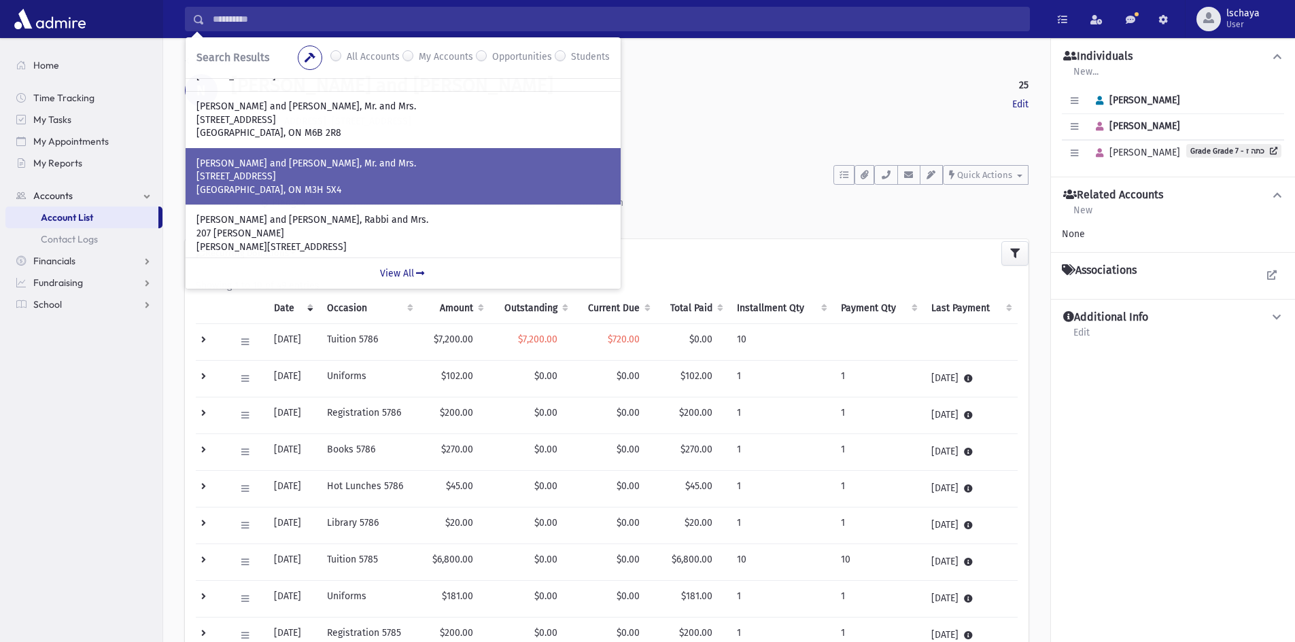
click at [311, 169] on p "HOFSTEDTER, Tommy and Judy, Mr. and Mrs." at bounding box center [402, 164] width 413 height 14
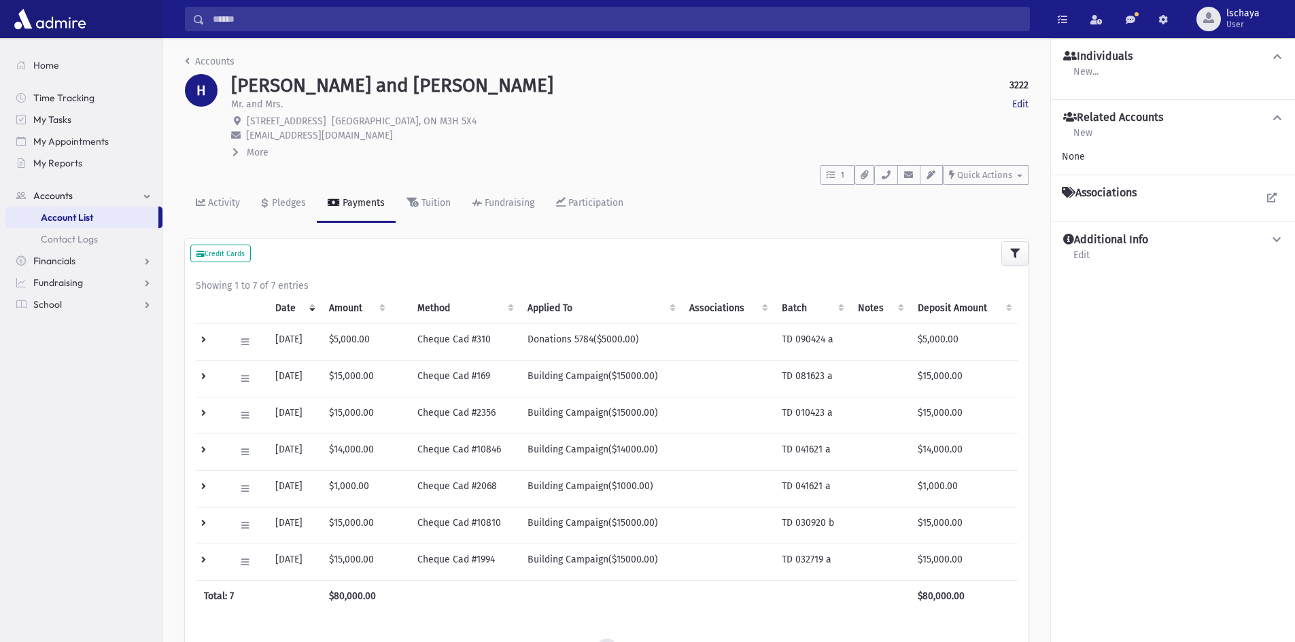
click at [323, 24] on input "Search" at bounding box center [617, 19] width 825 height 24
